Goal: Information Seeking & Learning: Learn about a topic

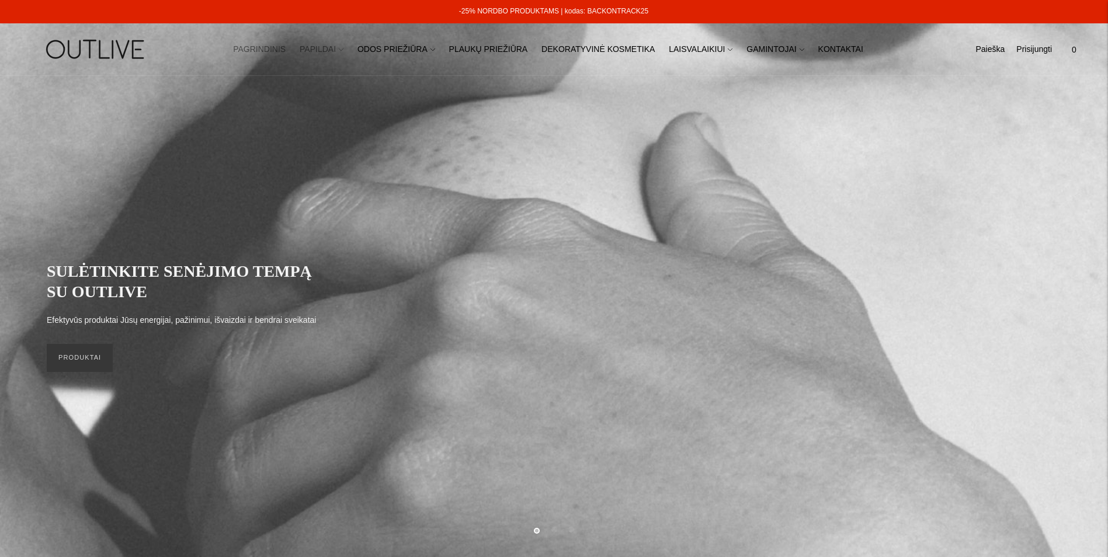
click at [332, 50] on link "PAPILDAI" at bounding box center [322, 50] width 44 height 26
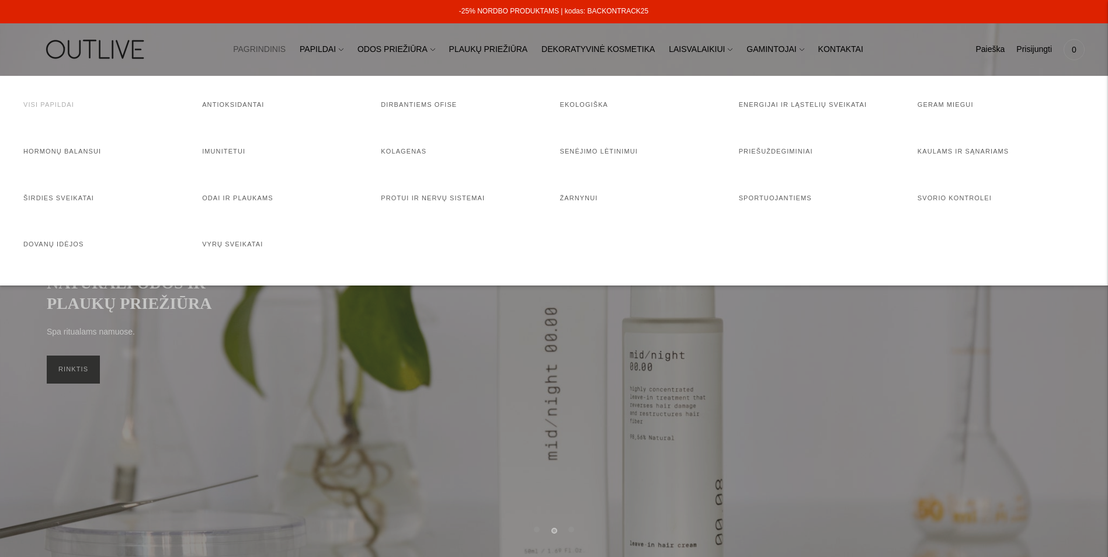
click at [49, 103] on link "Visi papildai" at bounding box center [48, 104] width 51 height 7
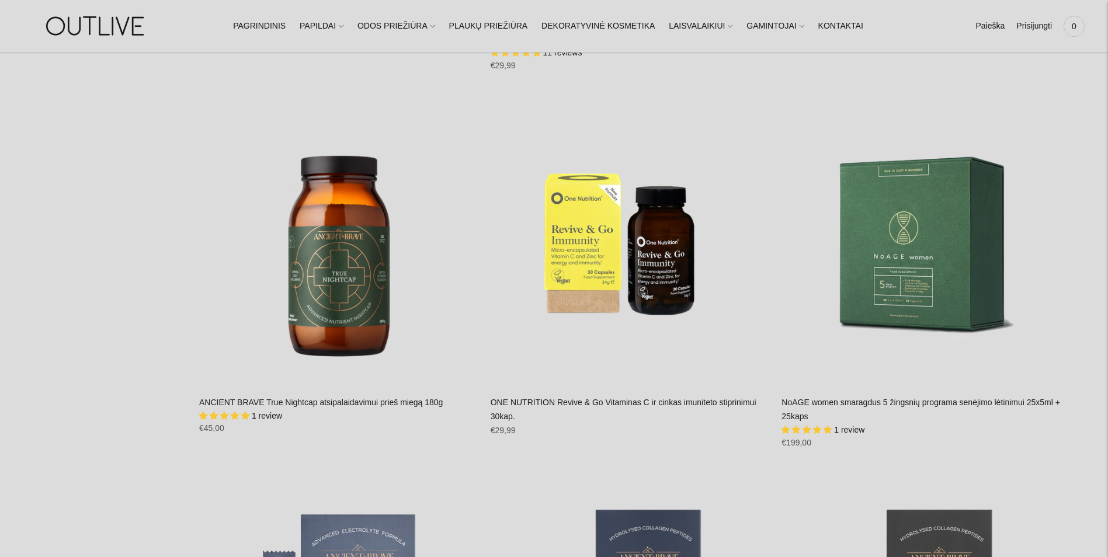
scroll to position [7535, 0]
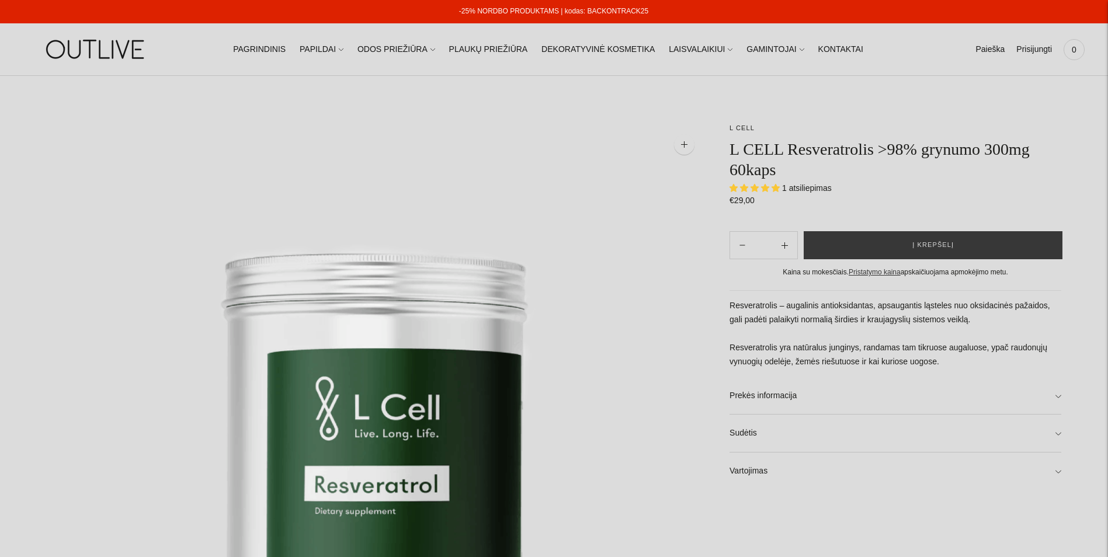
click at [808, 188] on span "1 atsiliepimas" at bounding box center [807, 187] width 50 height 9
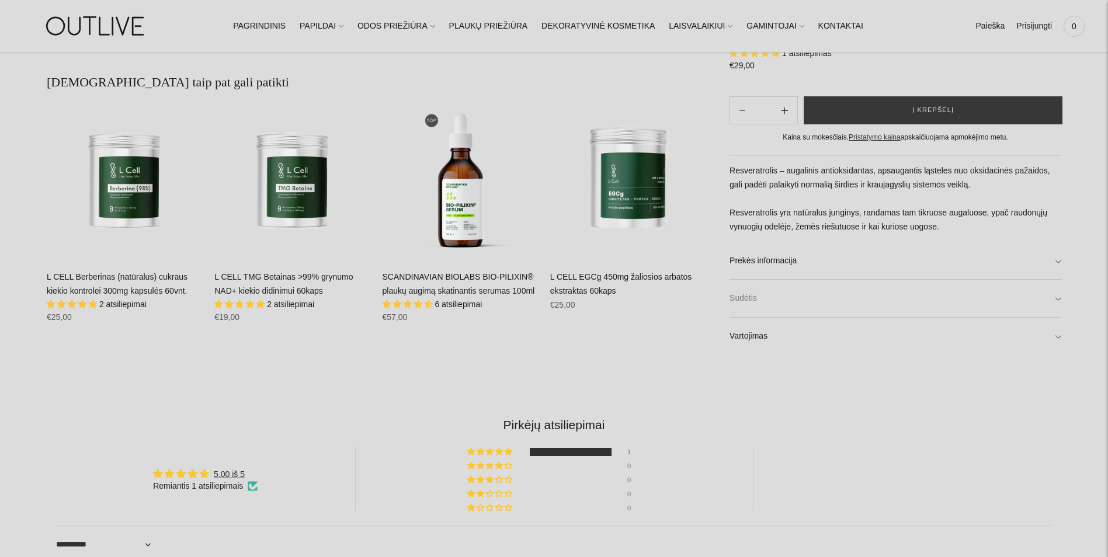
scroll to position [1285, 0]
